Goal: Task Accomplishment & Management: Manage account settings

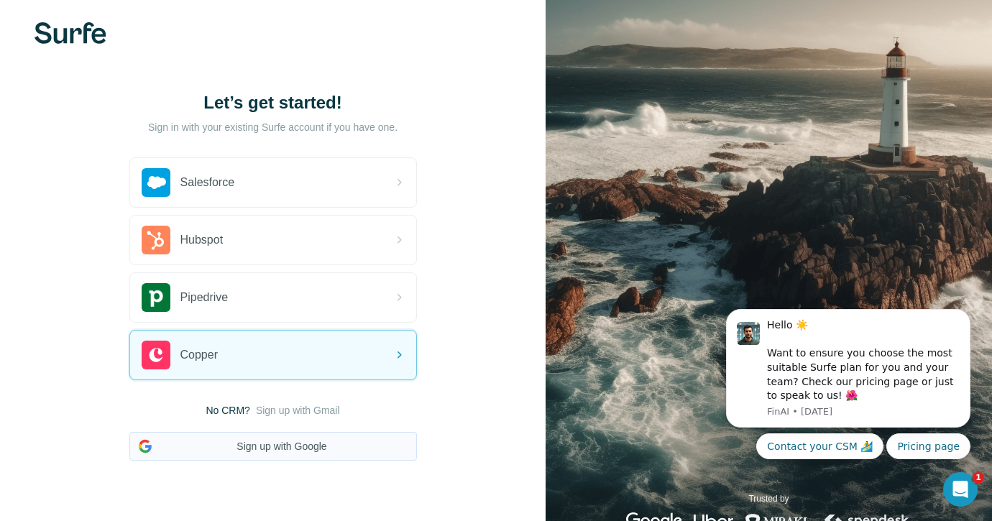
click at [285, 443] on button "Sign up with Google" at bounding box center [273, 446] width 288 height 29
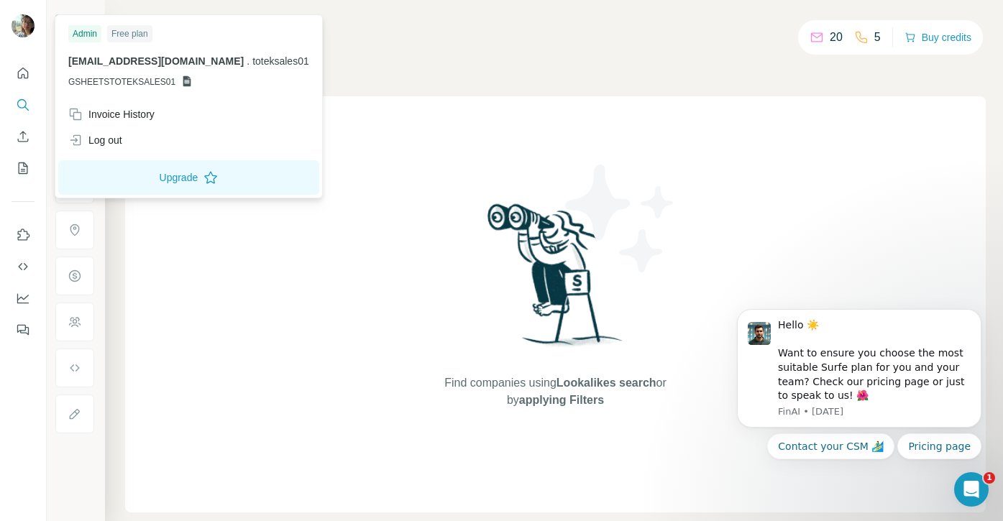
click at [22, 28] on img at bounding box center [23, 25] width 23 height 23
click at [111, 66] on span "[EMAIL_ADDRESS][DOMAIN_NAME]" at bounding box center [155, 61] width 175 height 12
click at [138, 85] on span "GSHEETSTOTEKSALES01" at bounding box center [121, 82] width 107 height 13
click at [132, 36] on div "Free plan" at bounding box center [129, 33] width 45 height 17
click at [27, 29] on img at bounding box center [23, 25] width 23 height 23
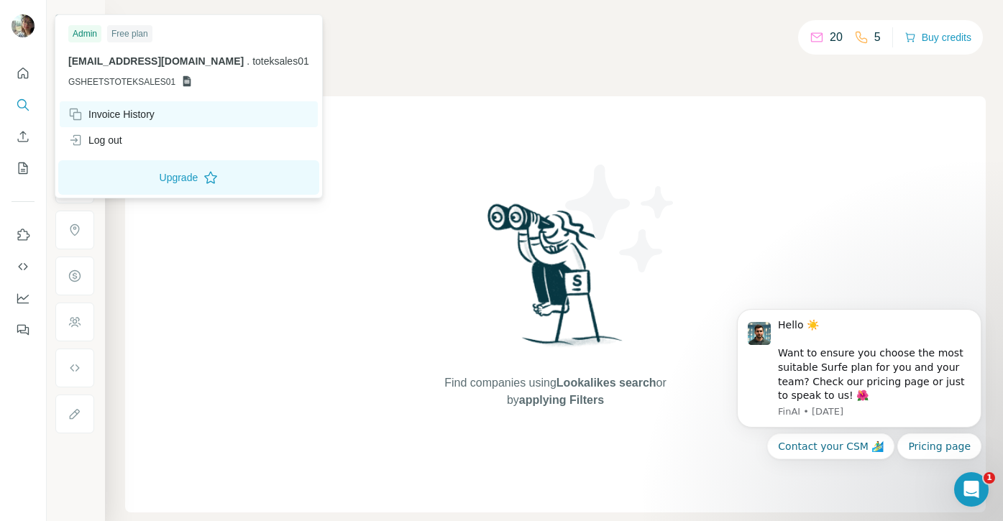
click at [133, 112] on div "Invoice History" at bounding box center [111, 114] width 86 height 14
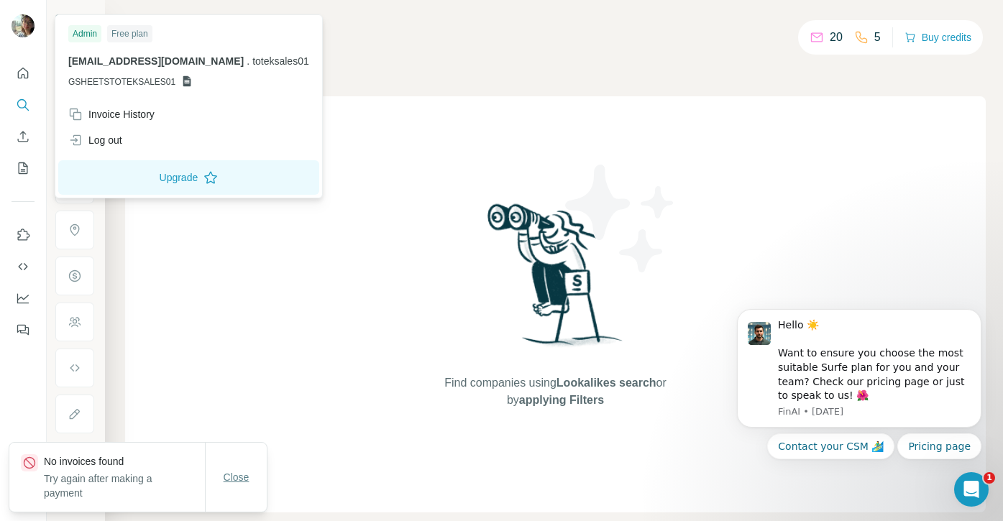
click at [242, 485] on span "Close" at bounding box center [237, 477] width 26 height 14
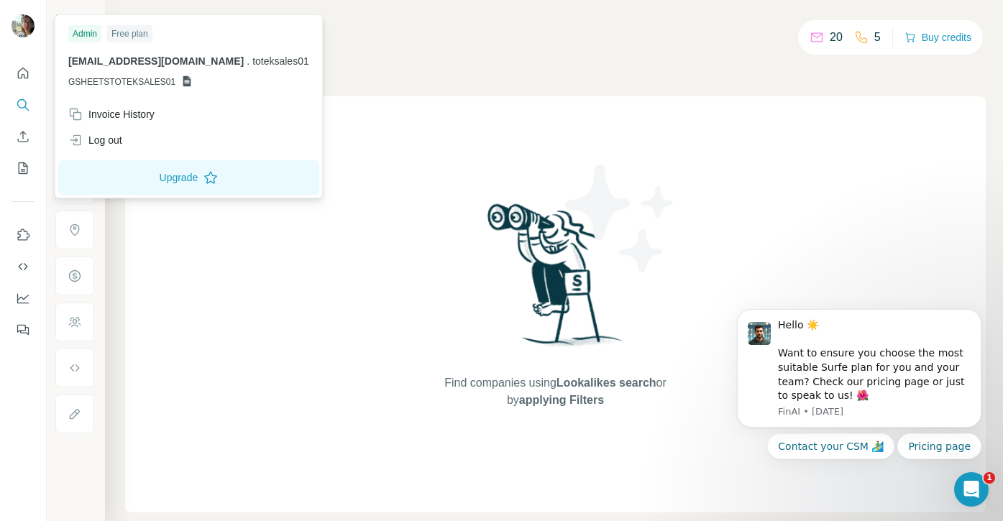
click at [109, 67] on p "toteksales01@gmail.com . toteksales01" at bounding box center [188, 61] width 241 height 14
